Goal: Task Accomplishment & Management: Use online tool/utility

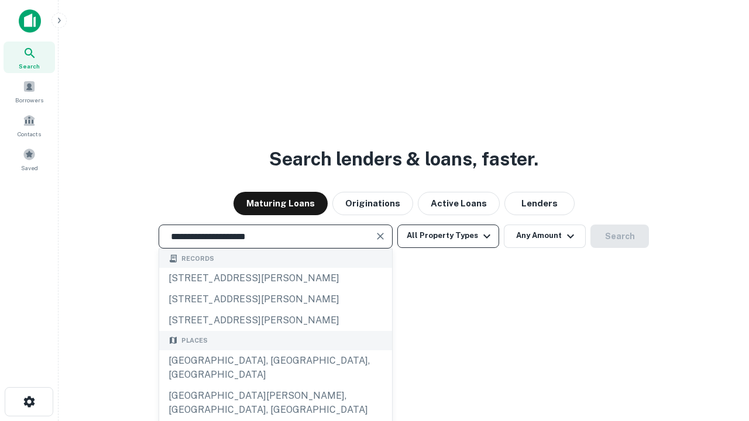
click at [275, 386] on div "Santa Monica, CA, USA" at bounding box center [275, 368] width 233 height 35
type input "**********"
click at [448, 236] on button "All Property Types" at bounding box center [448, 236] width 102 height 23
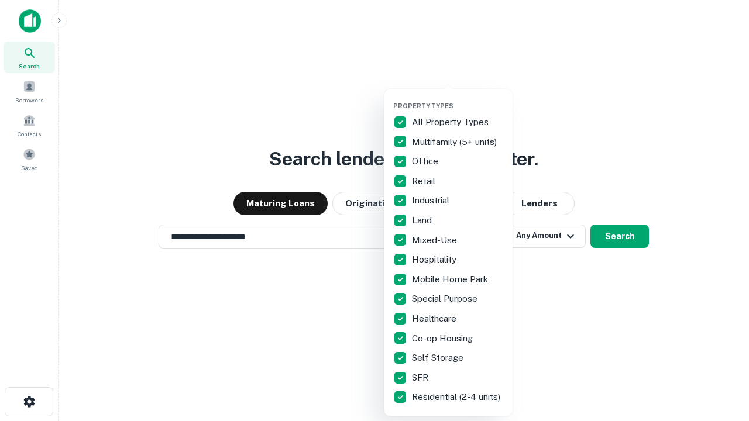
click at [458, 98] on button "button" at bounding box center [457, 98] width 129 height 1
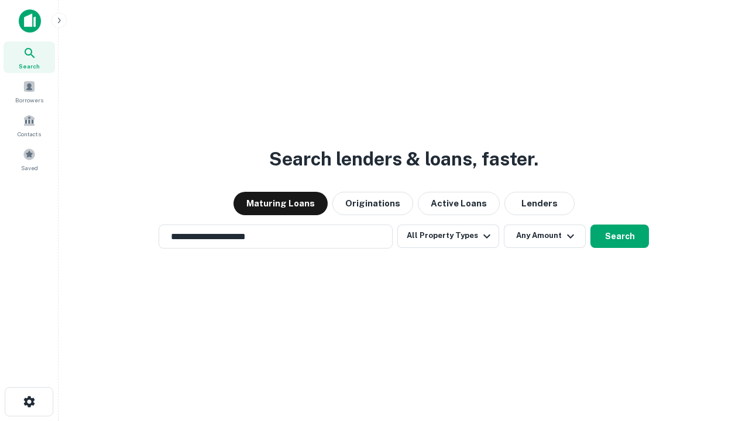
scroll to position [7, 141]
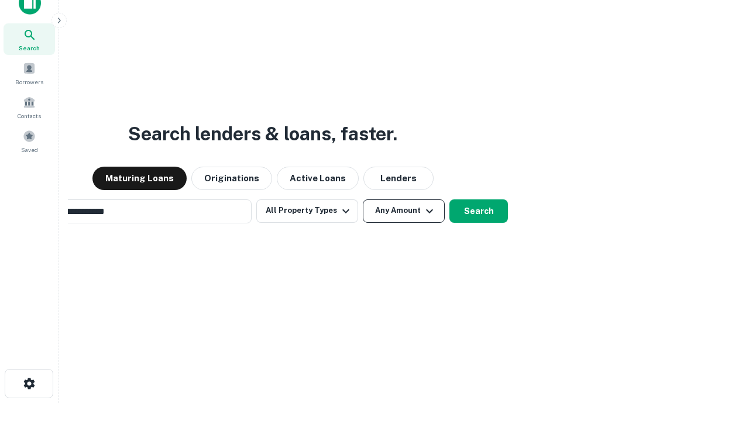
click at [363, 200] on button "Any Amount" at bounding box center [404, 211] width 82 height 23
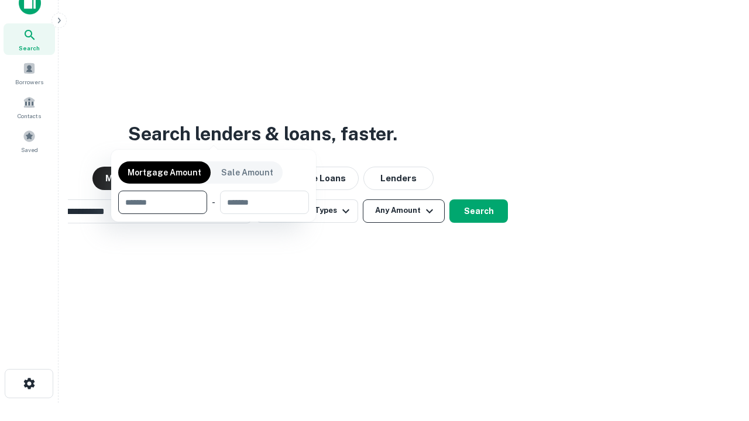
scroll to position [19, 0]
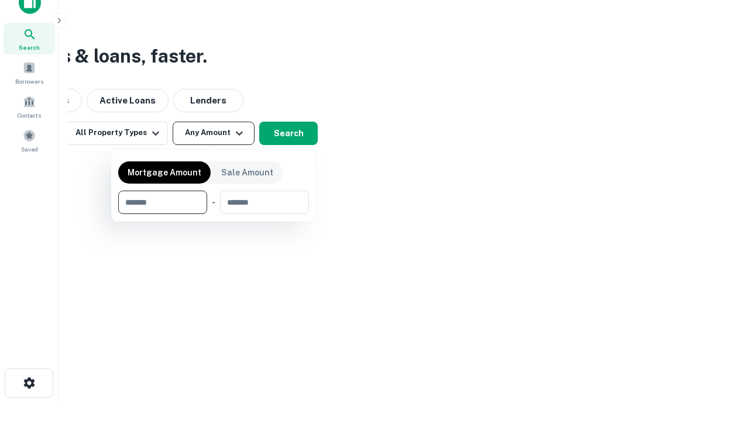
type input "*******"
click at [214, 214] on button "button" at bounding box center [213, 214] width 191 height 1
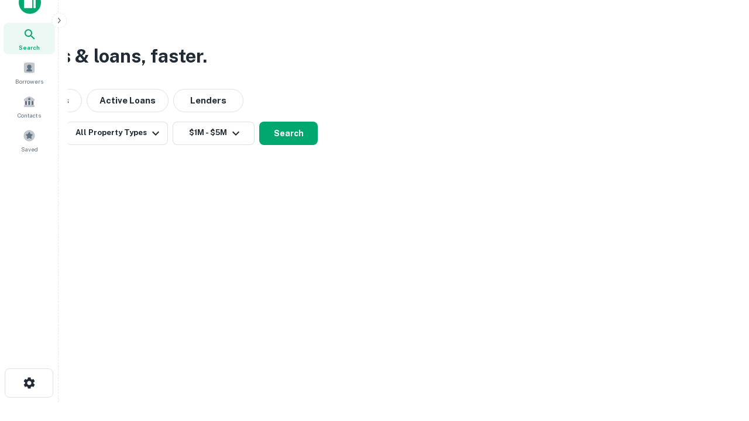
scroll to position [7, 216]
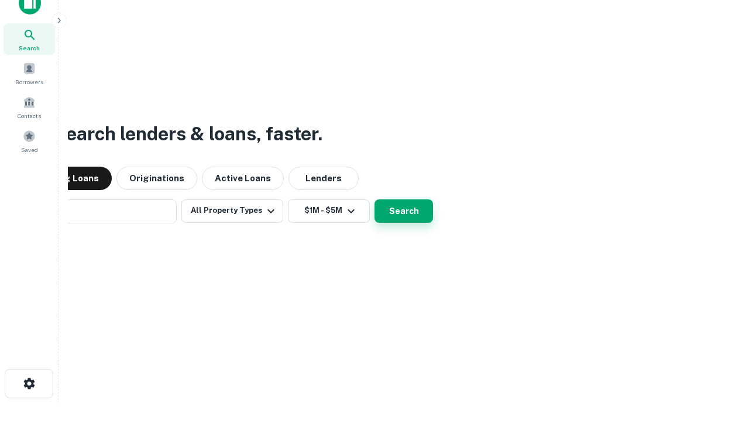
click at [375, 200] on button "Search" at bounding box center [404, 211] width 59 height 23
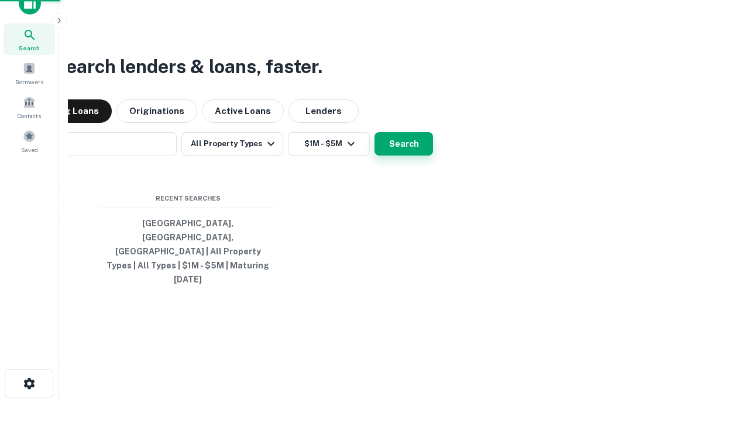
scroll to position [31, 331]
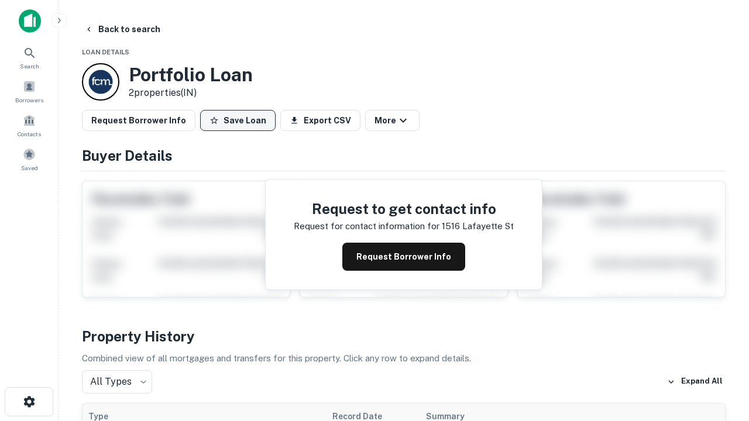
click at [238, 121] on button "Save Loan" at bounding box center [237, 120] width 75 height 21
click at [241, 121] on button "Save Loan" at bounding box center [237, 120] width 75 height 21
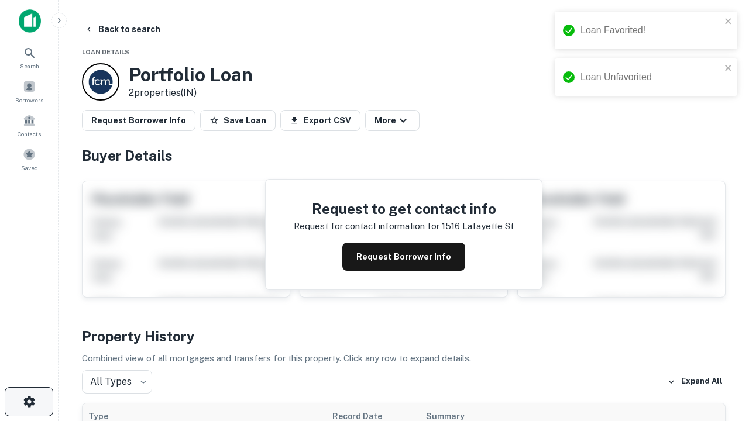
click at [29, 402] on icon "button" at bounding box center [29, 402] width 14 height 14
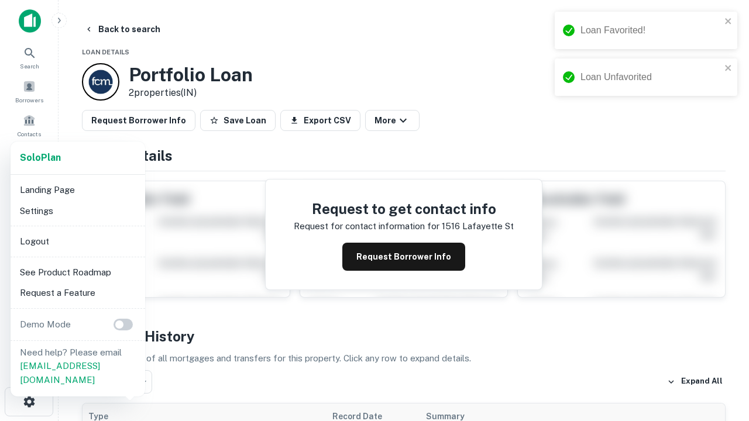
click at [77, 241] on li "Logout" at bounding box center [77, 241] width 125 height 21
